Goal: Complete application form

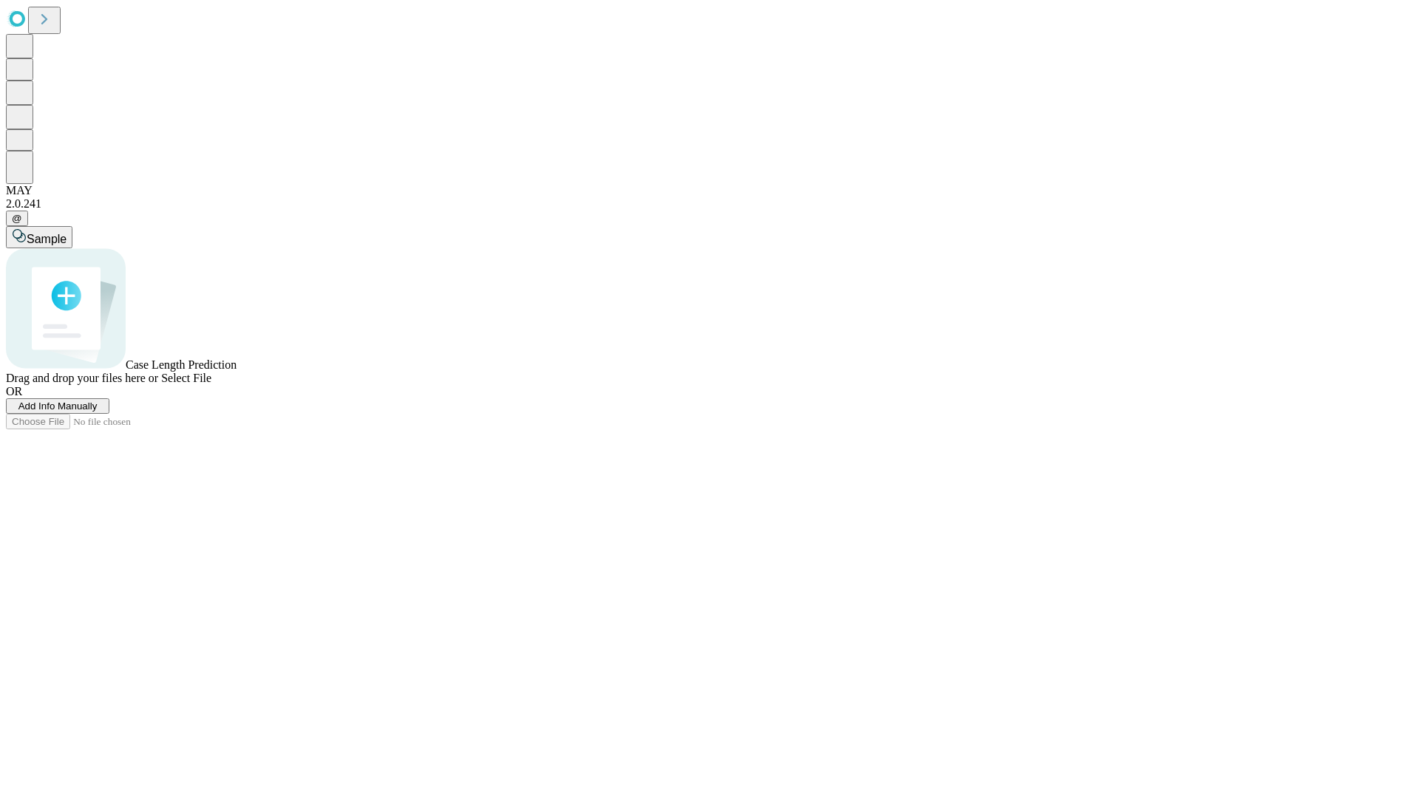
click at [98, 412] on span "Add Info Manually" at bounding box center [57, 406] width 79 height 11
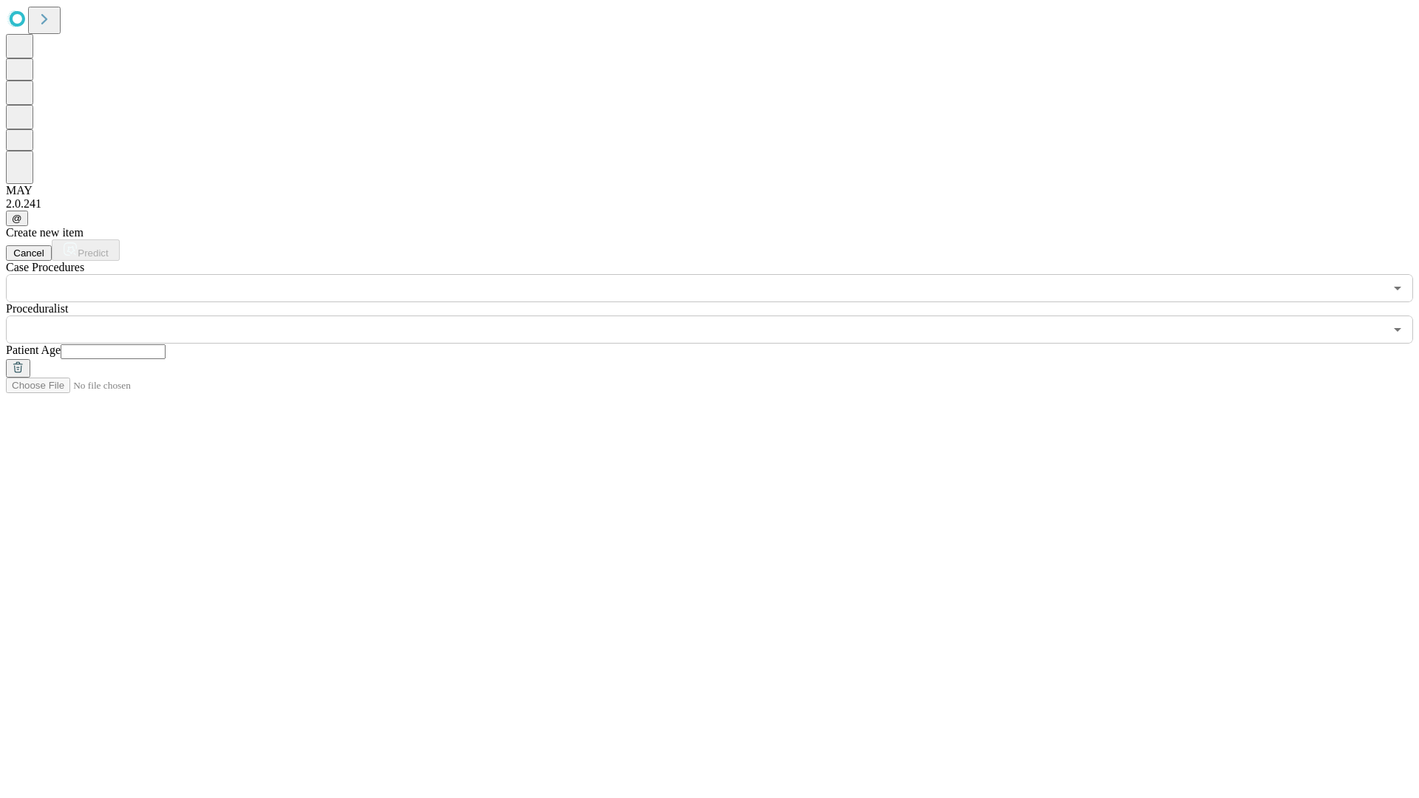
click at [166, 344] on input "text" at bounding box center [113, 351] width 105 height 15
type input "**"
click at [720, 316] on input "text" at bounding box center [695, 330] width 1379 height 28
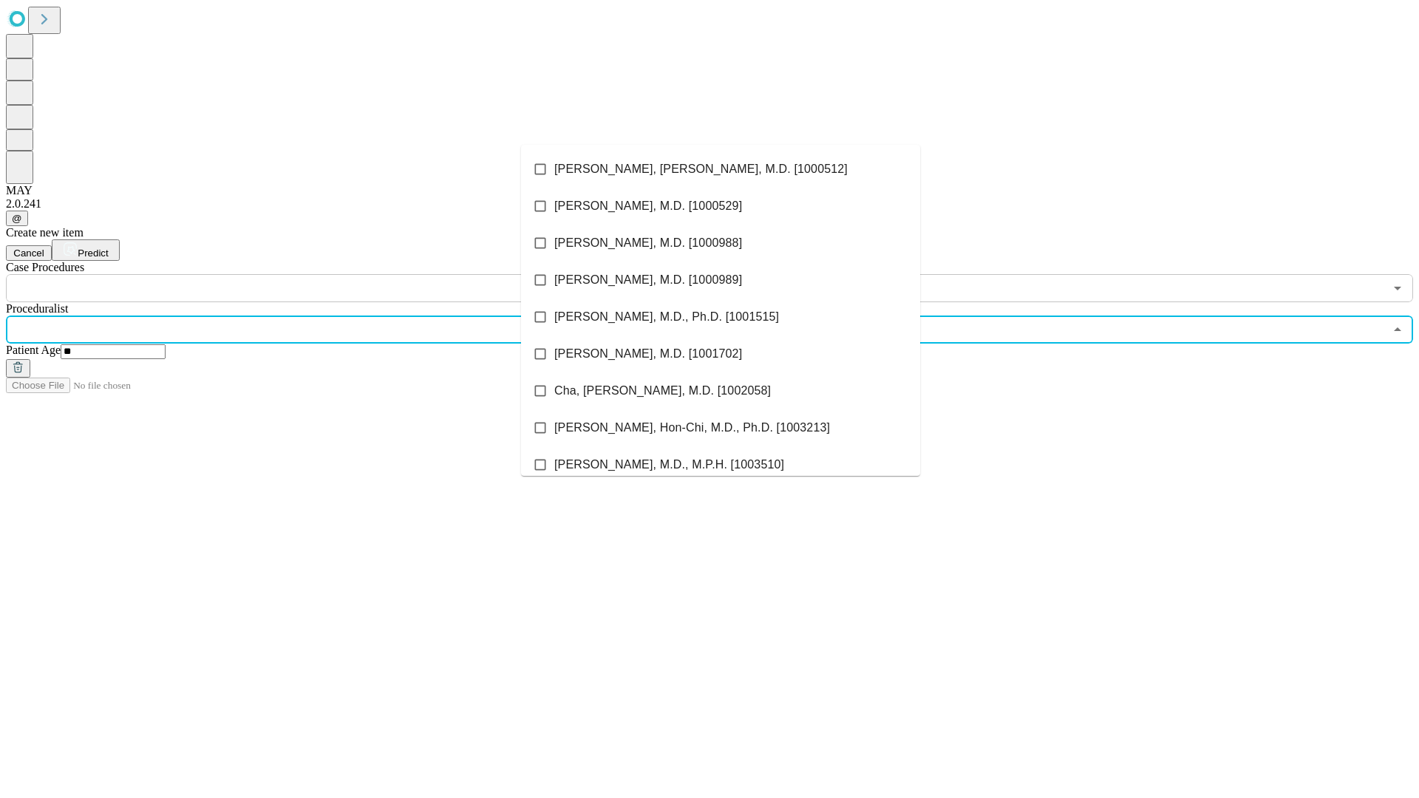
click at [721, 169] on li "[PERSON_NAME], [PERSON_NAME], M.D. [1000512]" at bounding box center [720, 169] width 399 height 37
click at [310, 274] on input "text" at bounding box center [695, 288] width 1379 height 28
